Goal: Navigation & Orientation: Find specific page/section

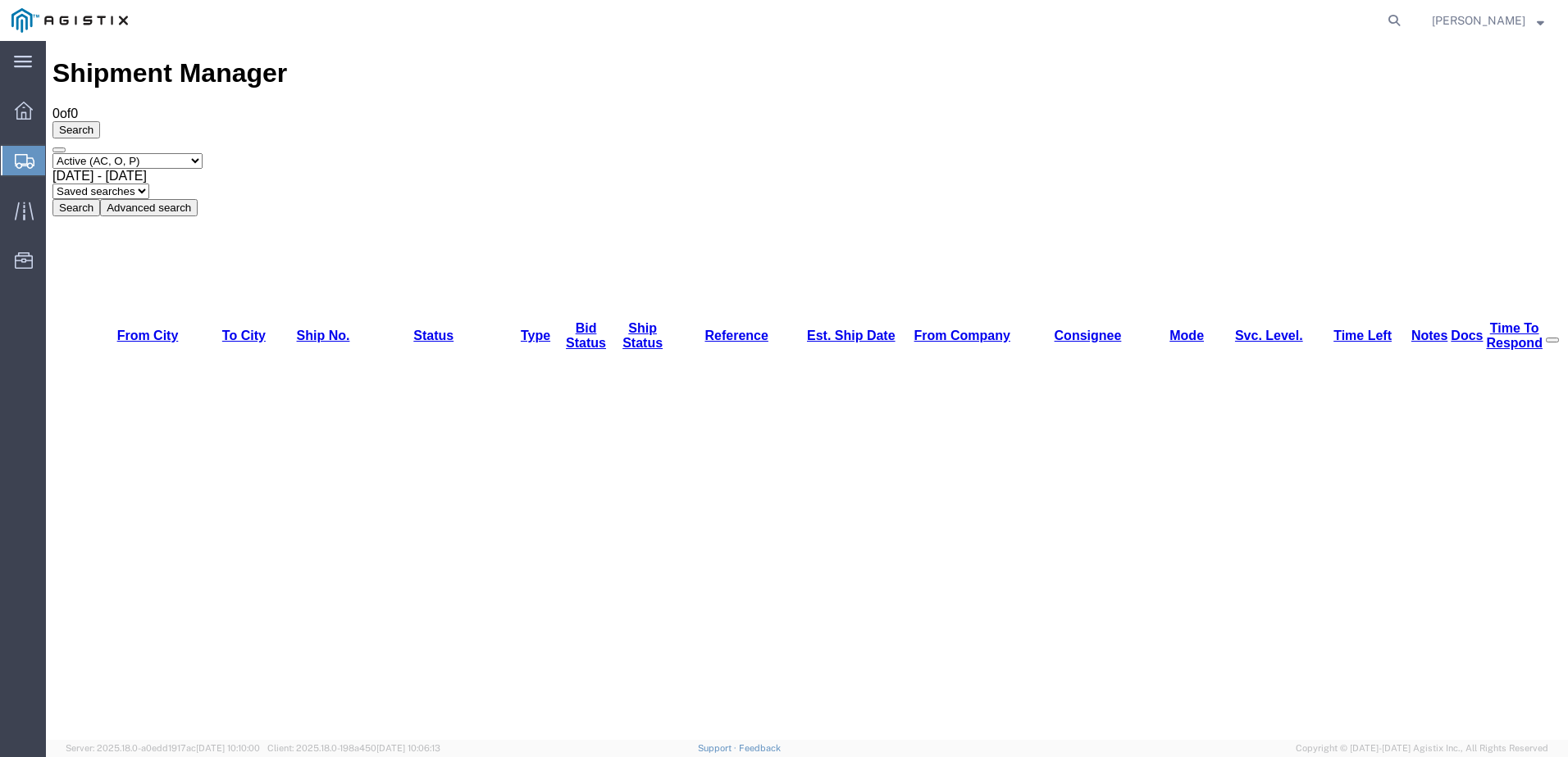
click at [11, 166] on div at bounding box center [24, 161] width 45 height 30
